Goal: Information Seeking & Learning: Get advice/opinions

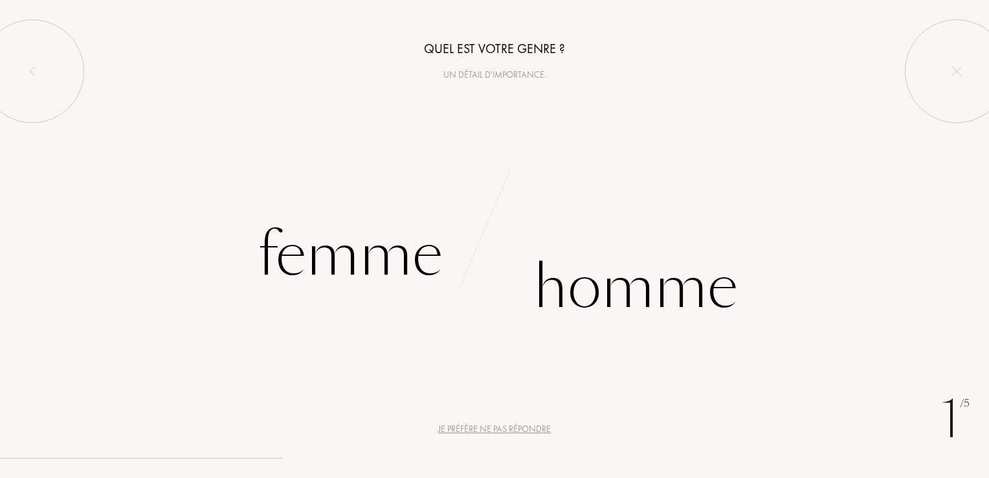
click at [500, 431] on div "Je préfère ne pas répondre" at bounding box center [494, 429] width 113 height 14
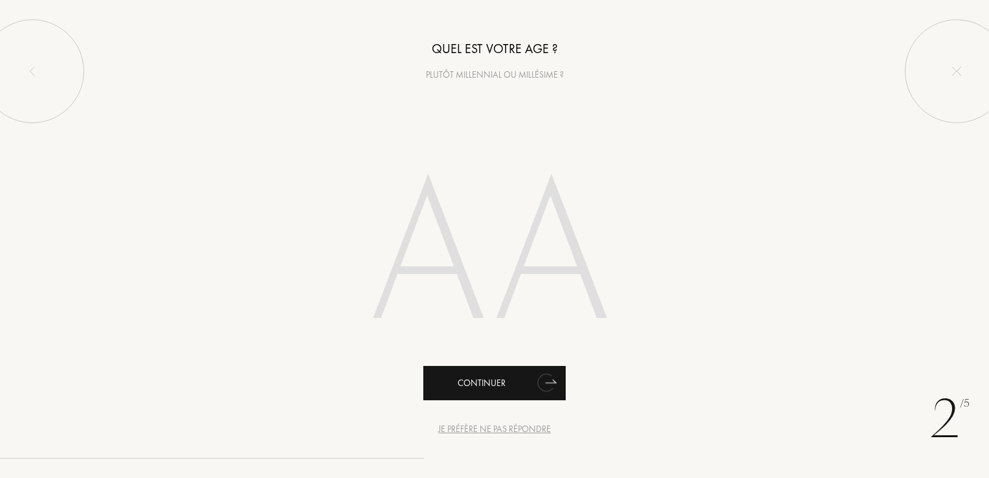
click at [528, 387] on div "Continuer" at bounding box center [494, 383] width 142 height 34
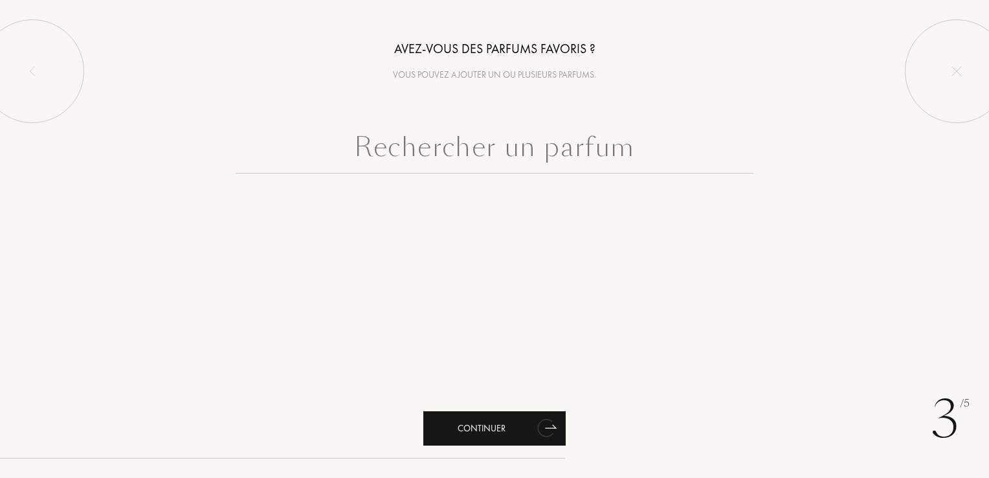
click at [507, 430] on div "Continuer" at bounding box center [494, 428] width 142 height 34
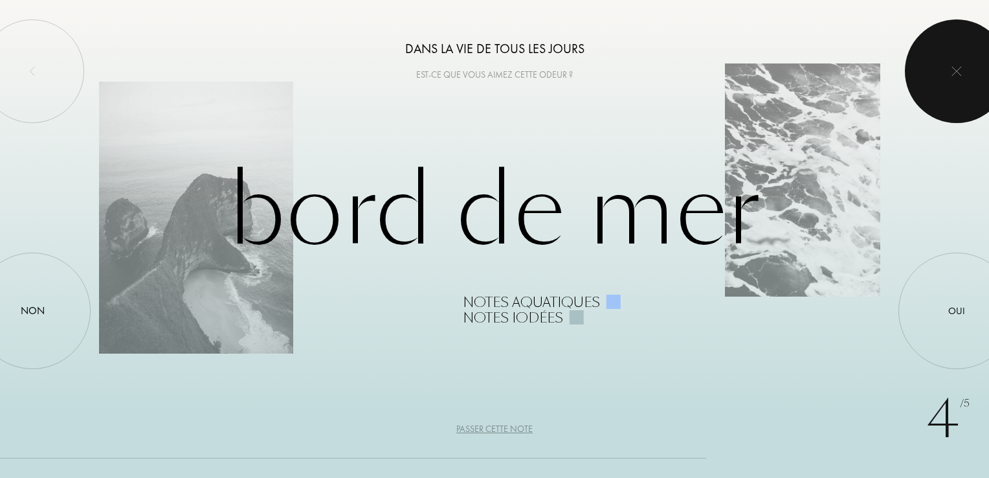
click at [955, 72] on img at bounding box center [956, 71] width 10 height 10
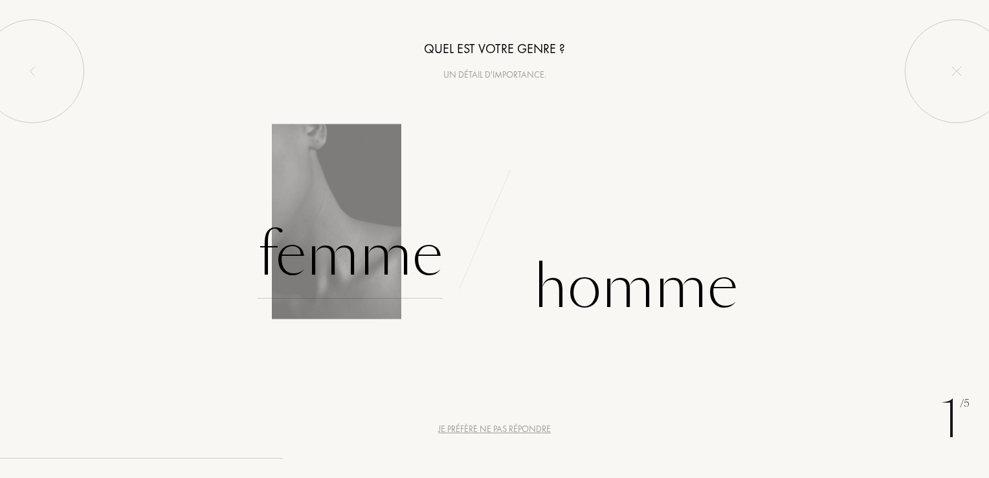
click at [364, 271] on div "Femme" at bounding box center [350, 254] width 185 height 87
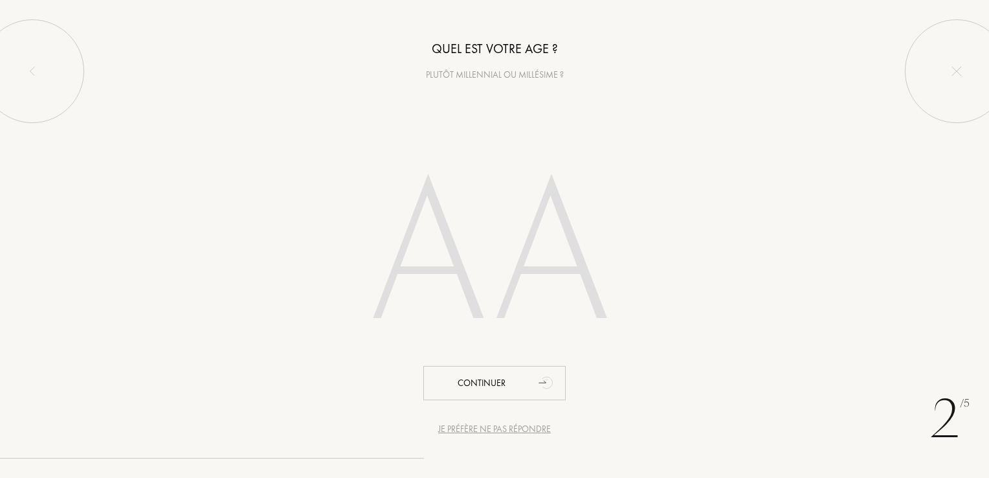
click at [496, 432] on div "Je préfère ne pas répondre" at bounding box center [494, 429] width 113 height 14
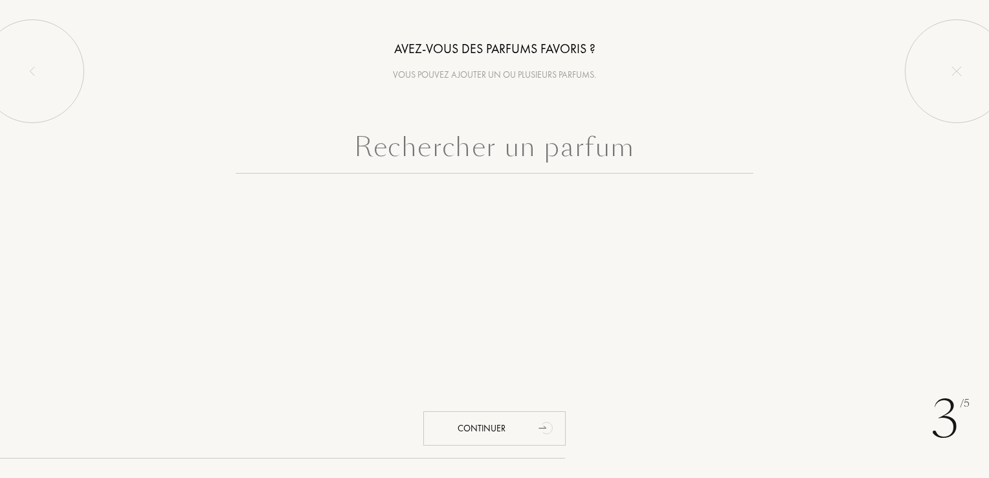
paste input "armani because it's you"
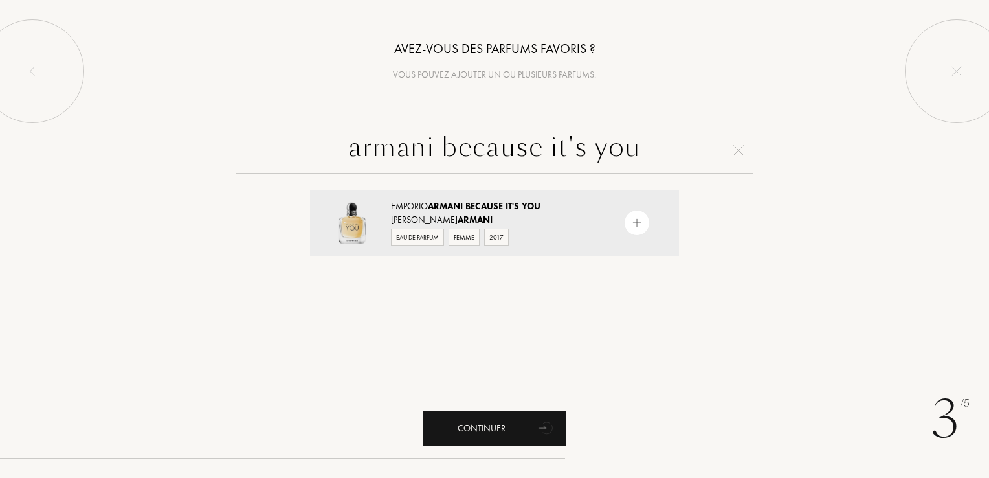
type input "armani because it's you"
click at [501, 421] on div "Continuer" at bounding box center [494, 428] width 142 height 34
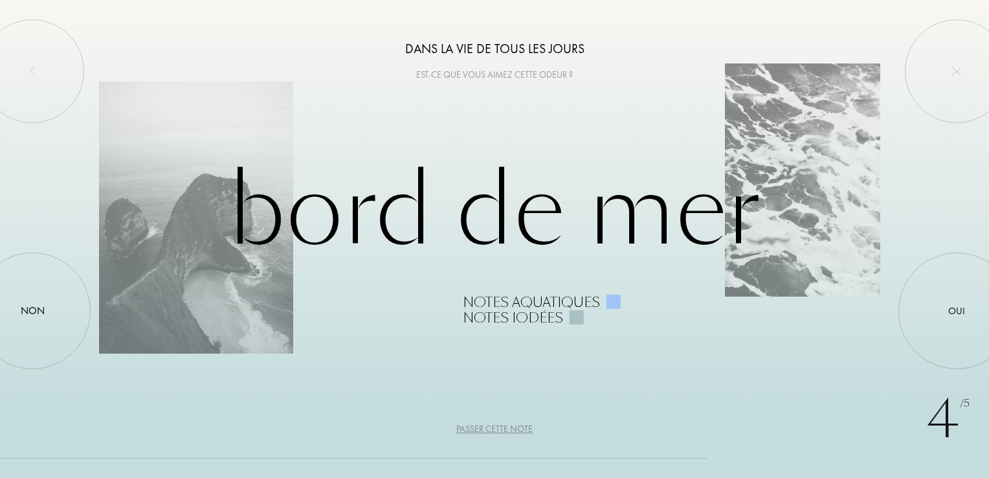
click at [502, 428] on div "Passer cette note" at bounding box center [494, 429] width 76 height 14
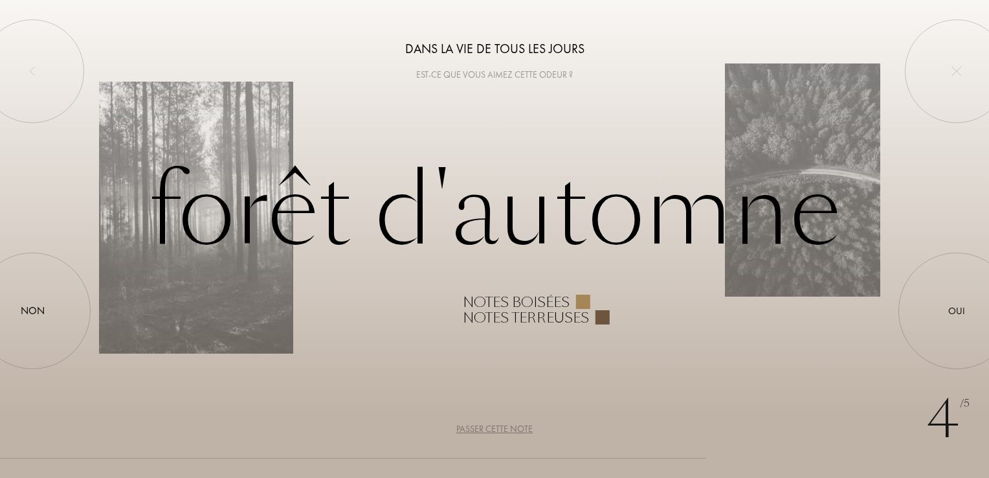
click at [502, 428] on div "Passer cette note" at bounding box center [494, 429] width 76 height 14
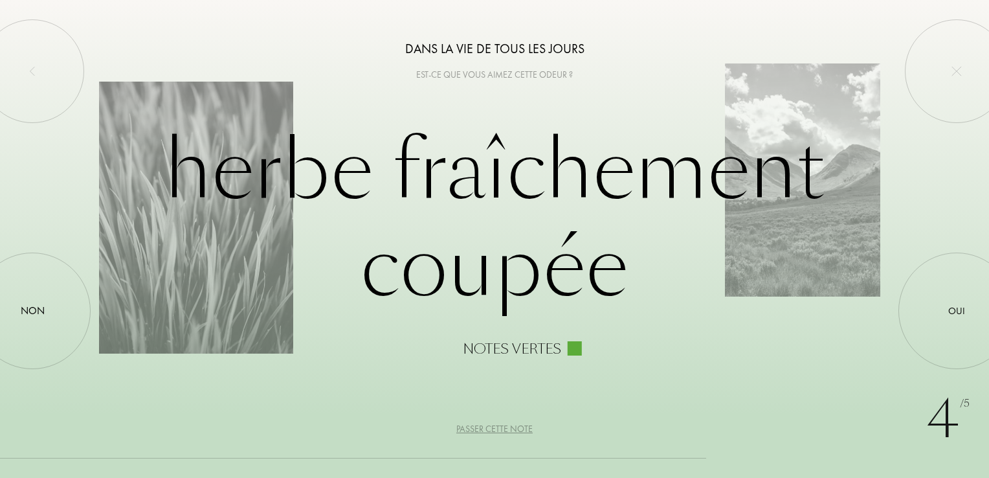
click at [502, 428] on div "Passer cette note" at bounding box center [494, 429] width 76 height 14
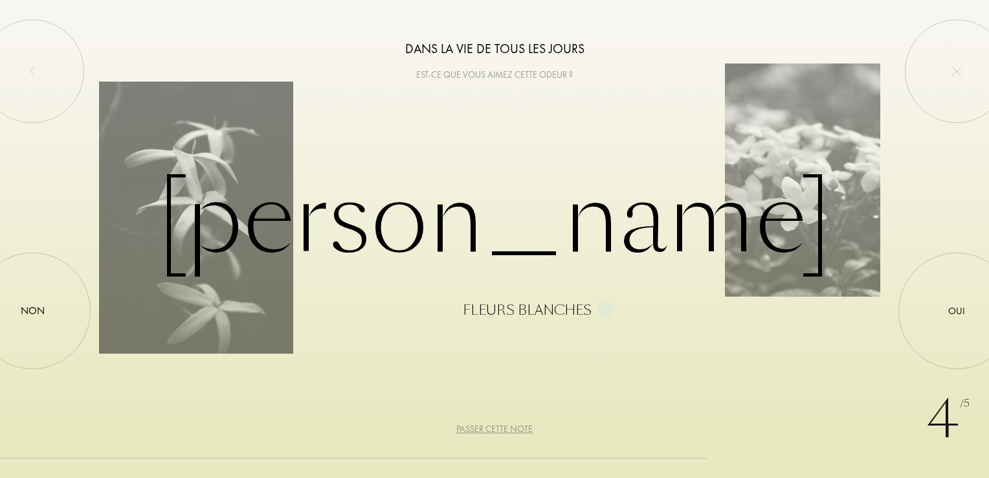
click at [502, 428] on div "Passer cette note" at bounding box center [494, 429] width 76 height 14
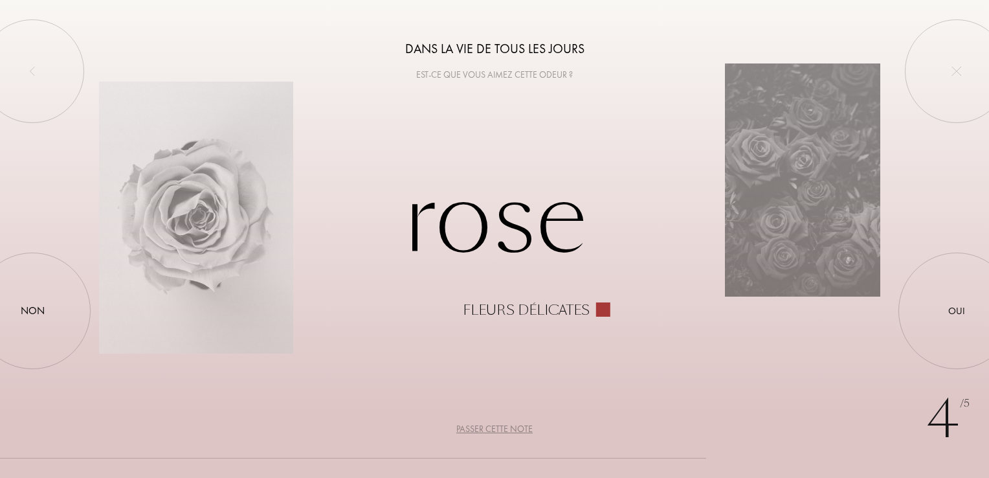
click at [502, 428] on div "Passer cette note" at bounding box center [494, 429] width 76 height 14
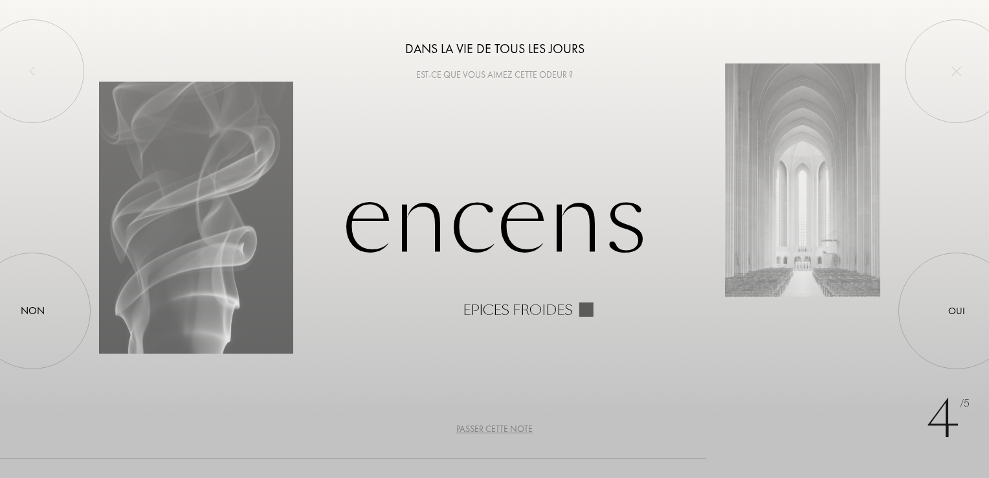
click at [502, 428] on div "Passer cette note" at bounding box center [494, 429] width 76 height 14
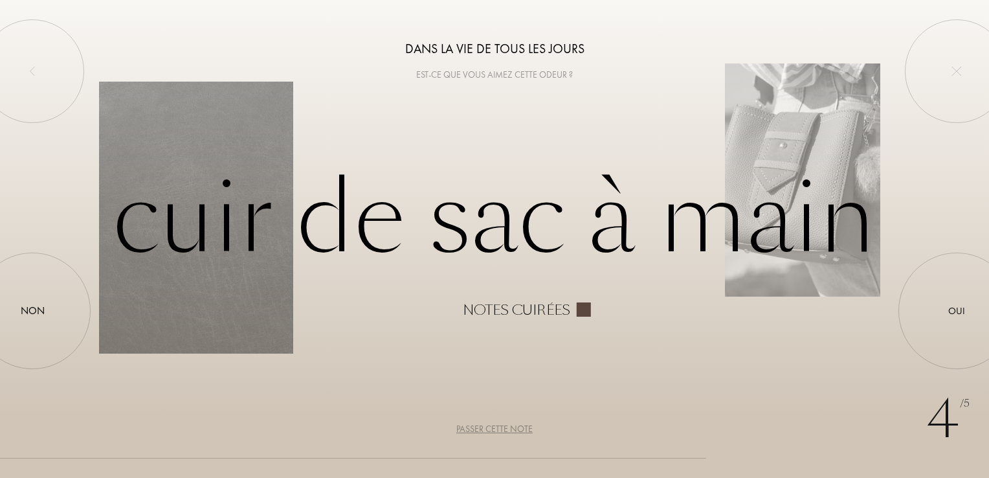
click at [502, 428] on div "Passer cette note" at bounding box center [494, 429] width 76 height 14
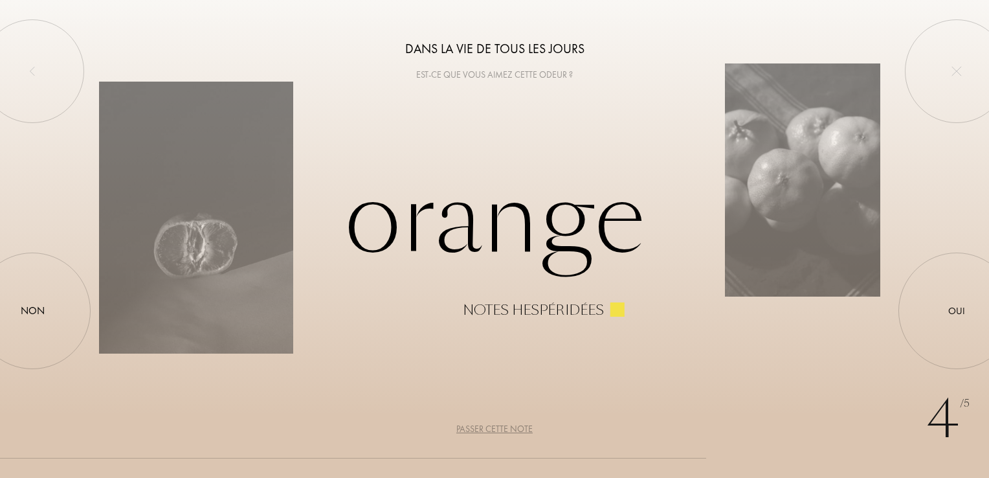
click at [502, 428] on div "Passer cette note" at bounding box center [494, 429] width 76 height 14
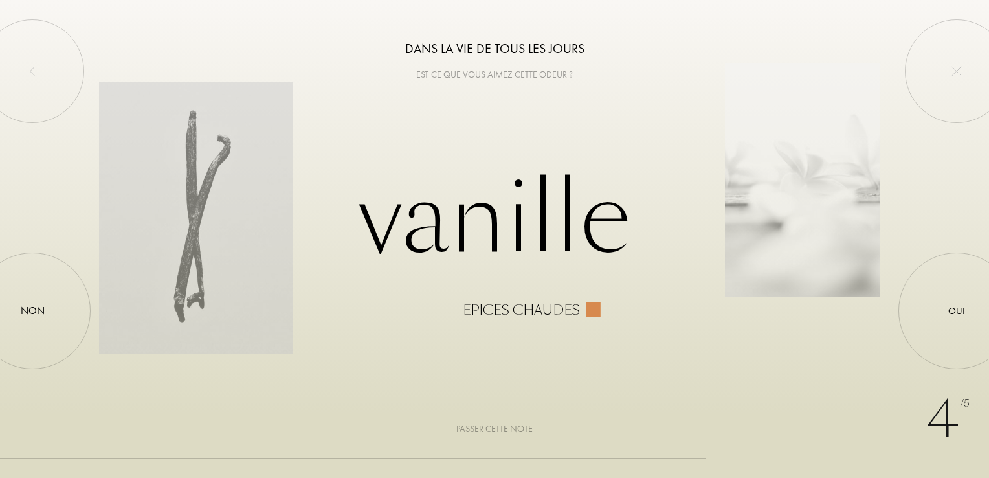
click at [502, 428] on div "Passer cette note" at bounding box center [494, 429] width 76 height 14
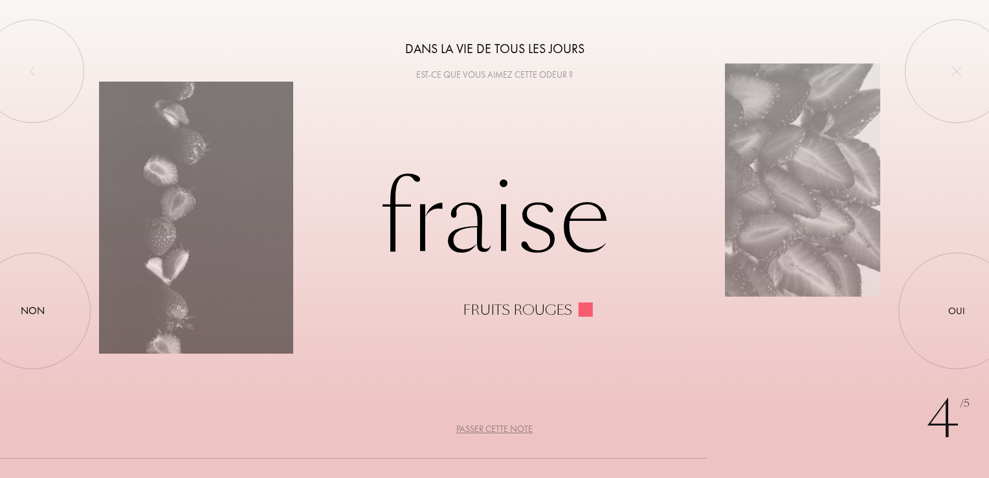
click at [502, 428] on div "Passer cette note" at bounding box center [494, 429] width 76 height 14
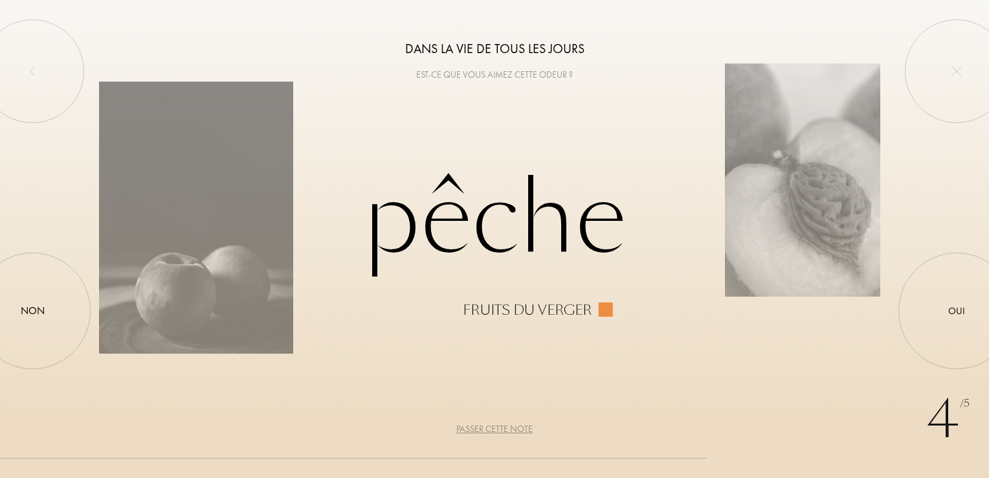
click at [502, 428] on div "Passer cette note" at bounding box center [494, 429] width 76 height 14
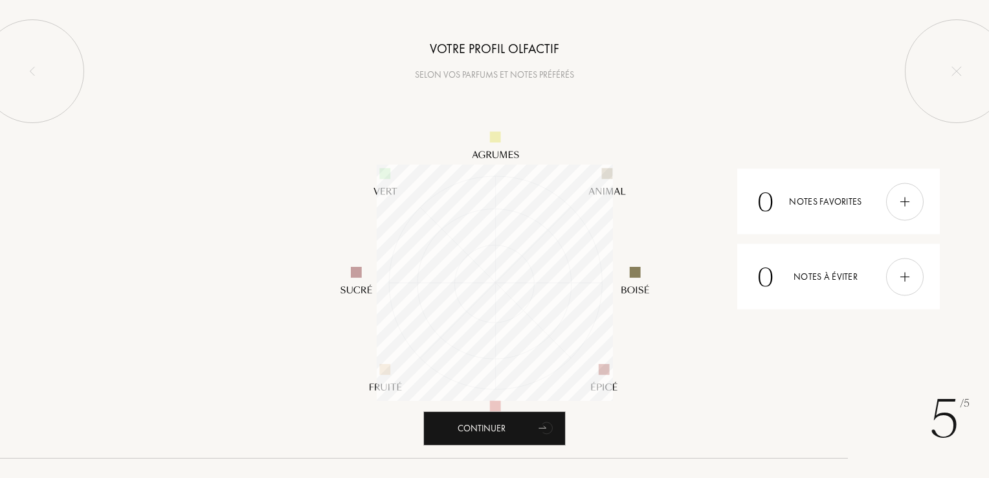
scroll to position [236, 236]
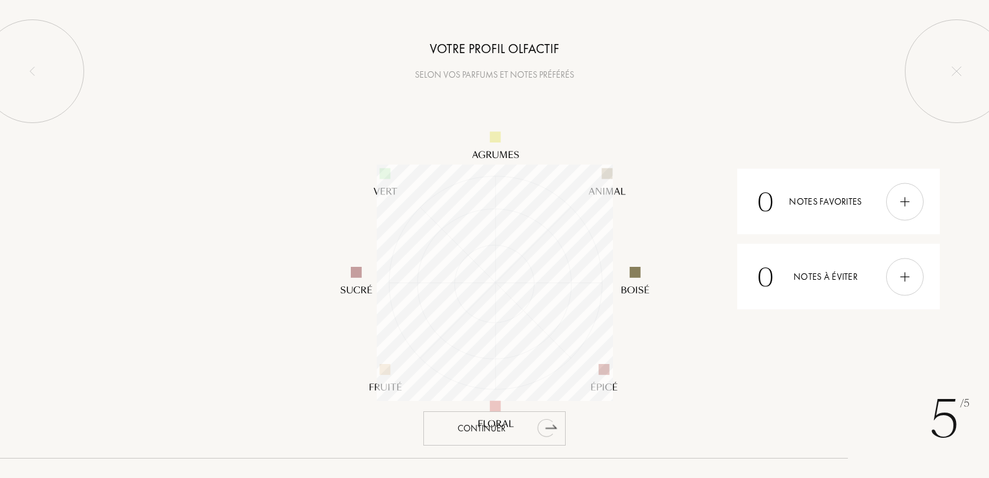
click at [511, 436] on div "Continuer" at bounding box center [494, 428] width 142 height 34
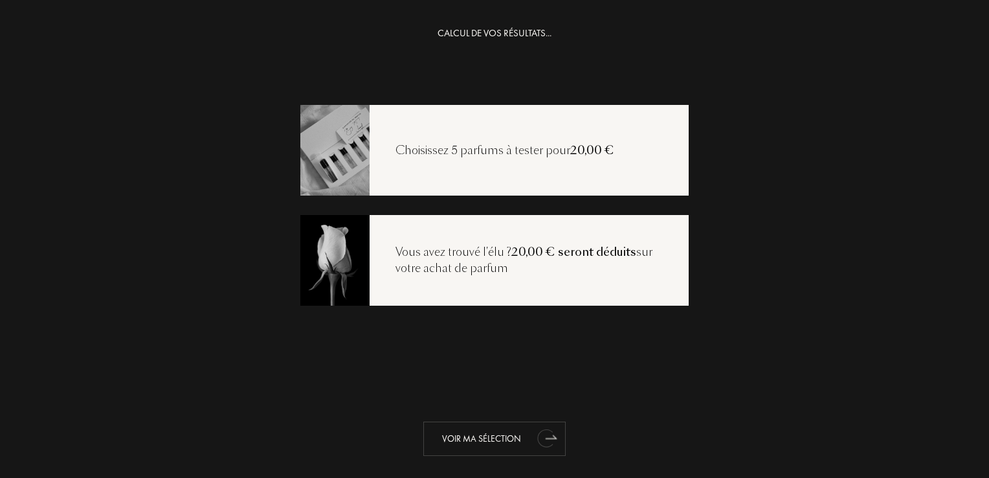
click at [493, 442] on div "Voir ma sélection" at bounding box center [494, 438] width 142 height 34
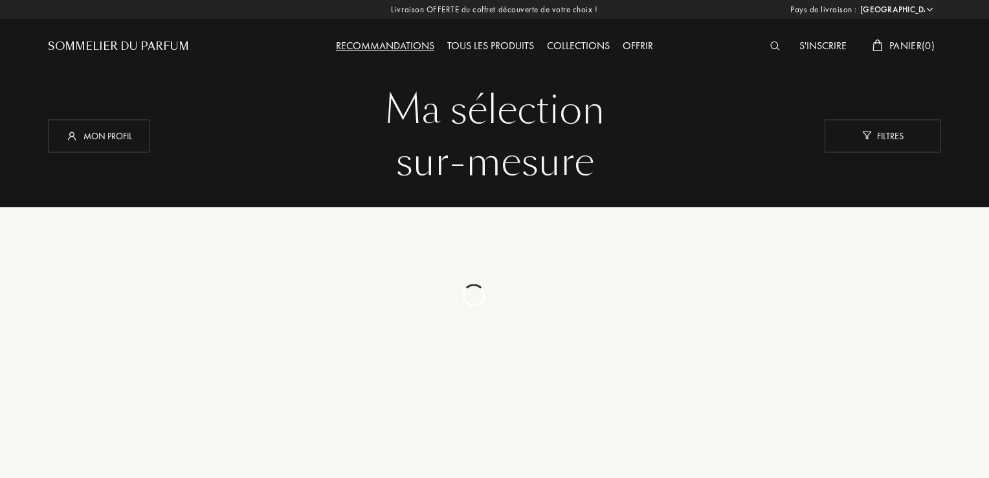
select select "FR"
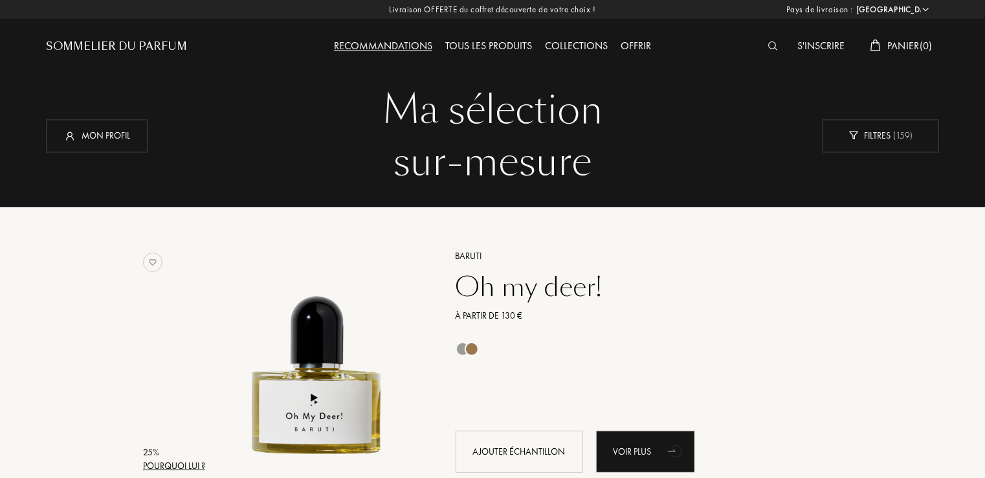
click at [157, 43] on div "Sommelier du Parfum" at bounding box center [116, 47] width 141 height 16
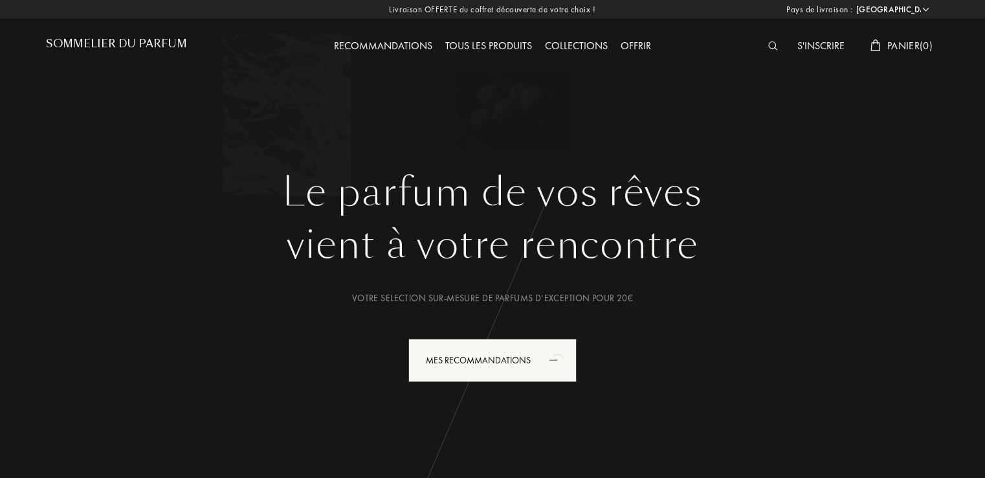
select select "FR"
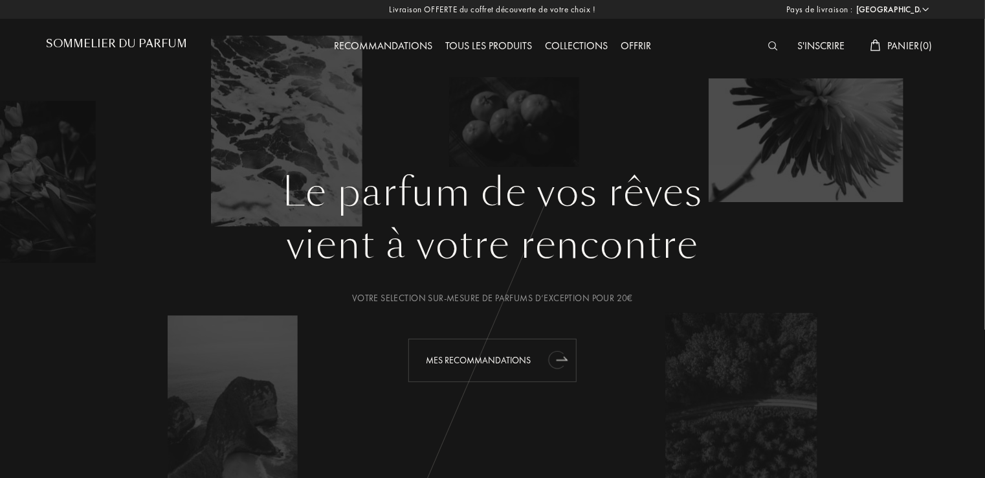
click at [494, 368] on div "Mes Recommandations" at bounding box center [492, 359] width 168 height 43
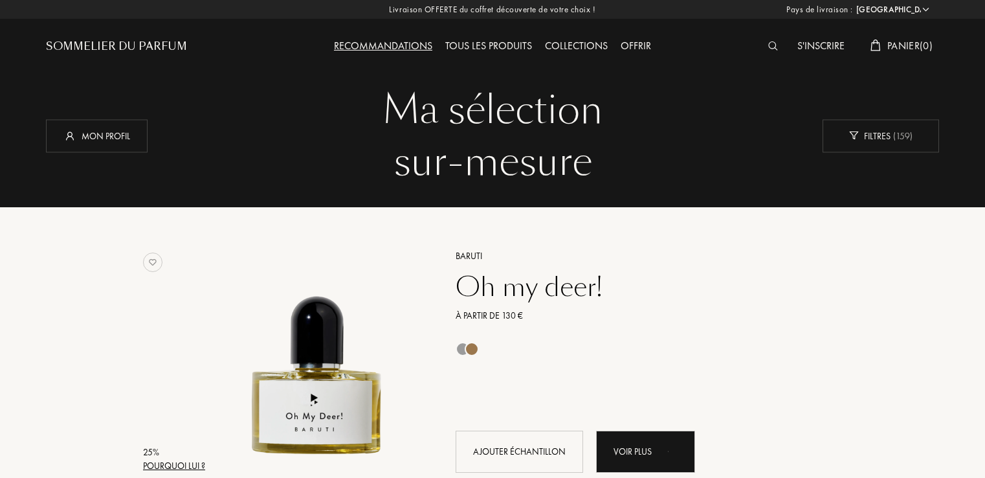
select select "FR"
click at [119, 140] on div "Mon profil" at bounding box center [97, 135] width 102 height 33
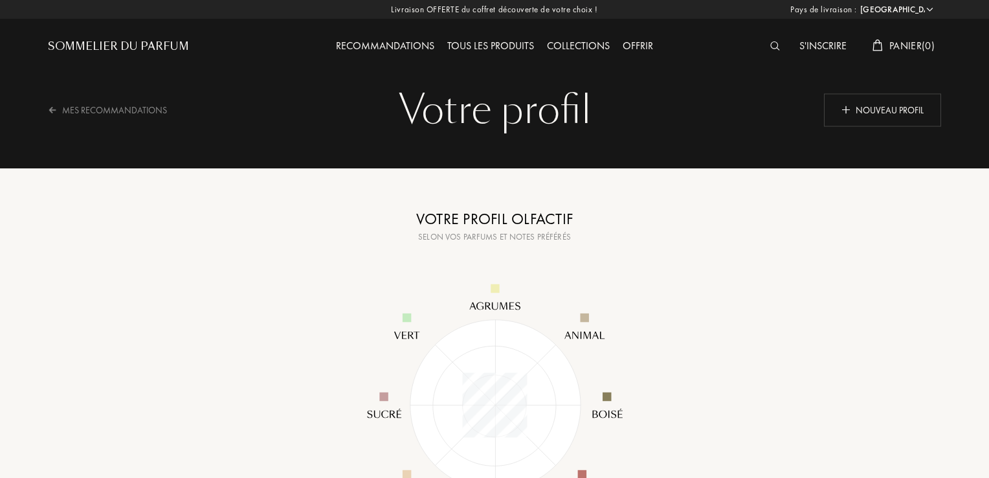
select select "FR"
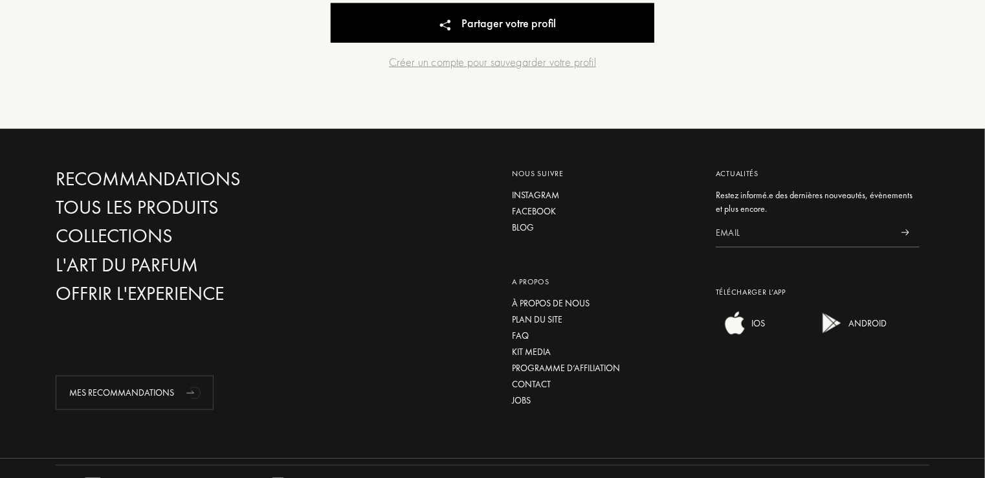
scroll to position [637, 0]
